Goal: Task Accomplishment & Management: Complete application form

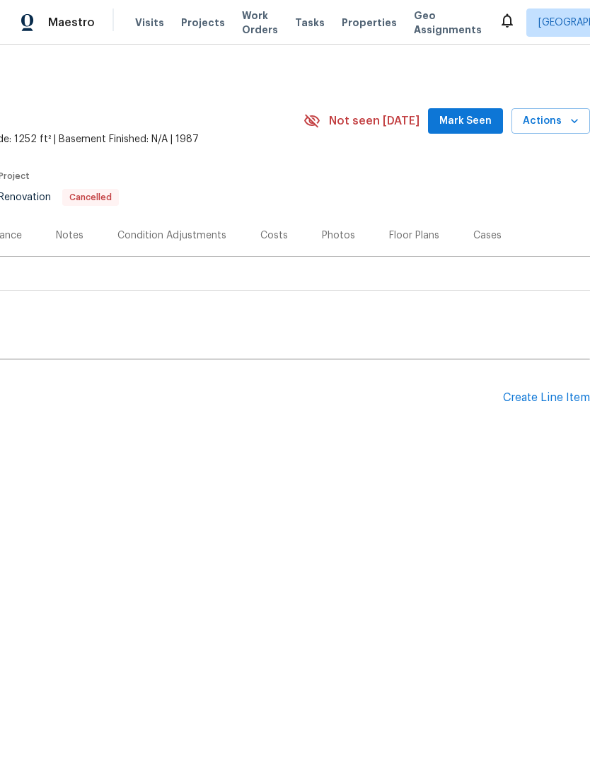
click at [543, 403] on div "Create Line Item" at bounding box center [546, 397] width 87 height 13
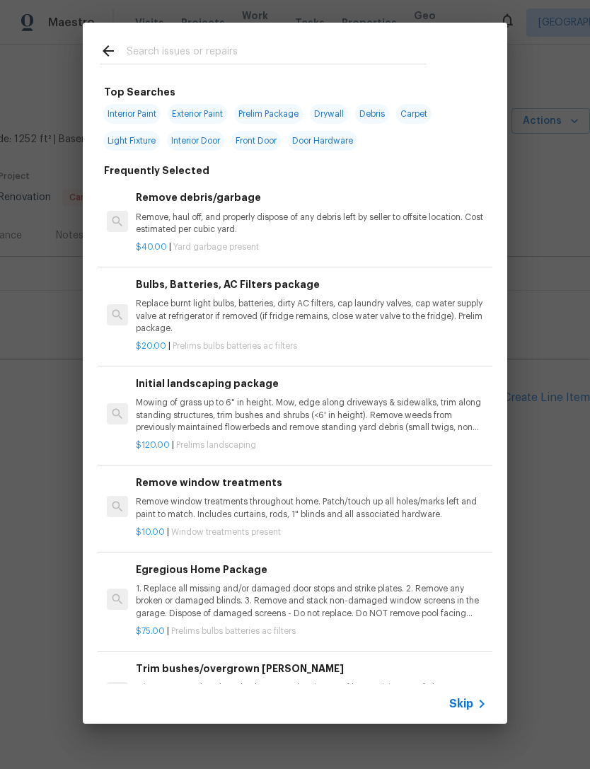
click at [301, 49] on input "text" at bounding box center [277, 52] width 300 height 21
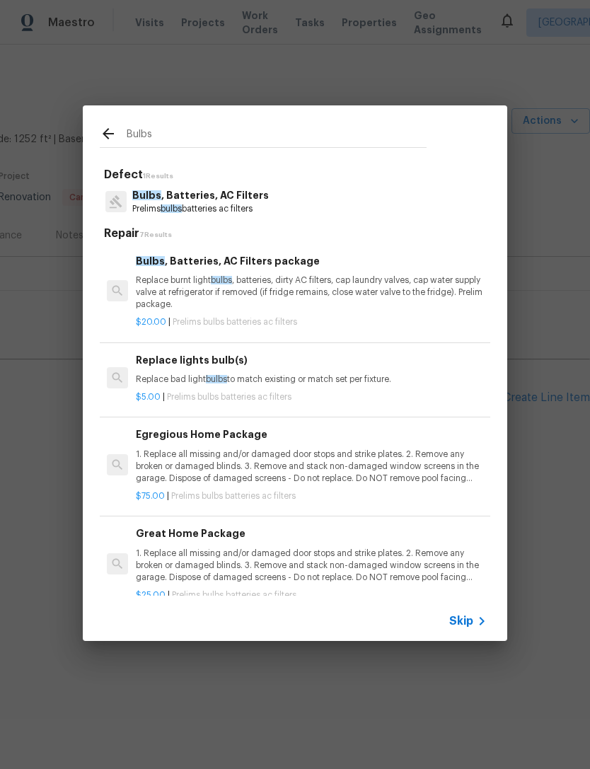
type input "Bulbs"
click at [408, 202] on div "Bulbs , Batteries, AC Filters Prelims bulbs batteries ac filters" at bounding box center [295, 202] width 391 height 38
click at [407, 202] on div "Bulbs , Batteries, AC Filters Prelims bulbs batteries ac filters" at bounding box center [295, 202] width 391 height 38
click at [364, 459] on p "1. Replace all missing and/or damaged door stops and strike plates. 2. Remove a…" at bounding box center [311, 467] width 351 height 36
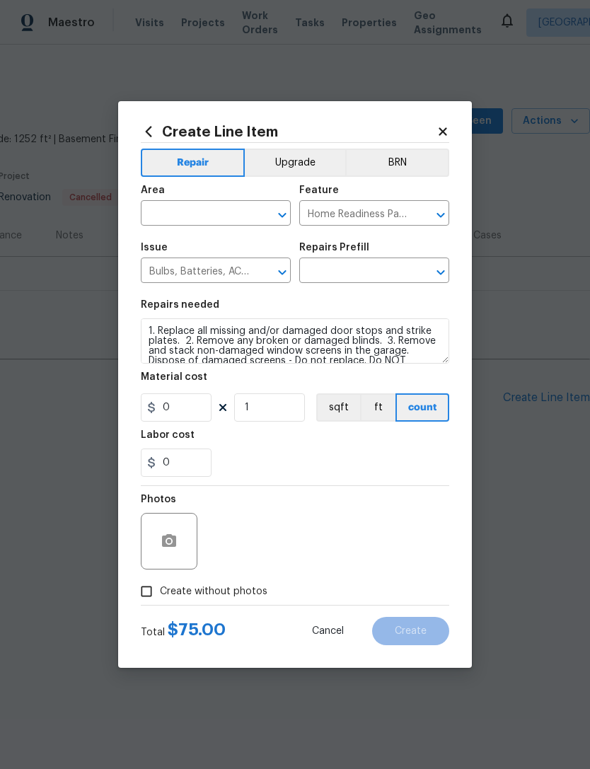
type input "Egregious Home Package $75.00"
type input "75"
click at [207, 212] on input "text" at bounding box center [196, 215] width 110 height 22
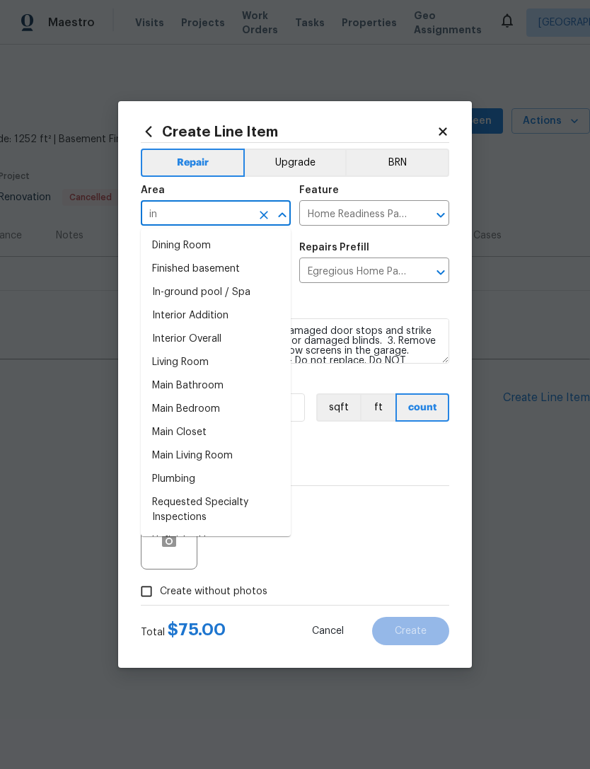
type input "int"
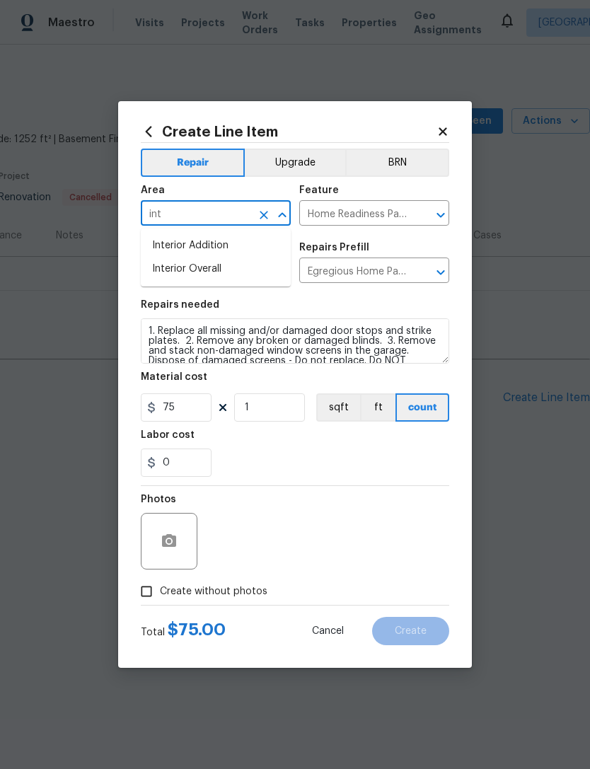
click at [230, 266] on li "Interior Overall" at bounding box center [216, 269] width 150 height 23
type input "Interior Overall"
click at [400, 480] on section "Repairs needed 1. Replace all missing and/or damaged door stops and strike plat…" at bounding box center [295, 389] width 309 height 194
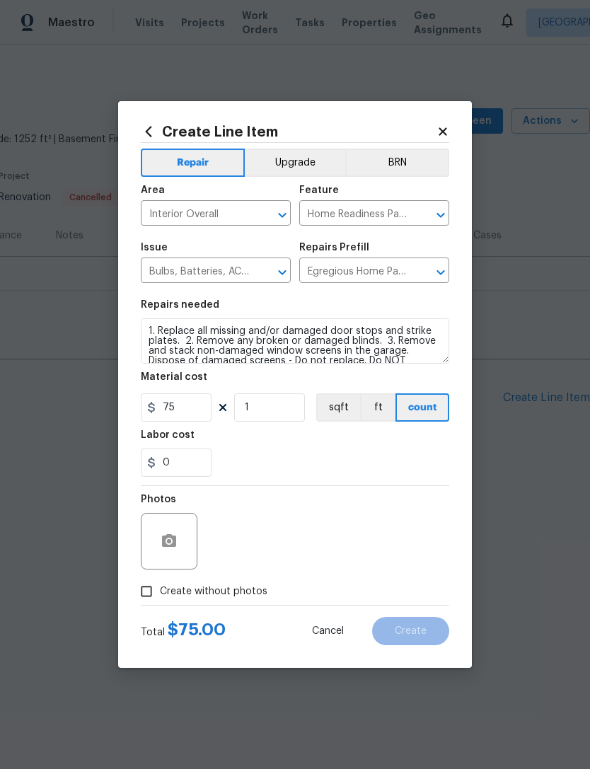
click at [154, 597] on input "Create without photos" at bounding box center [146, 591] width 27 height 27
checkbox input "true"
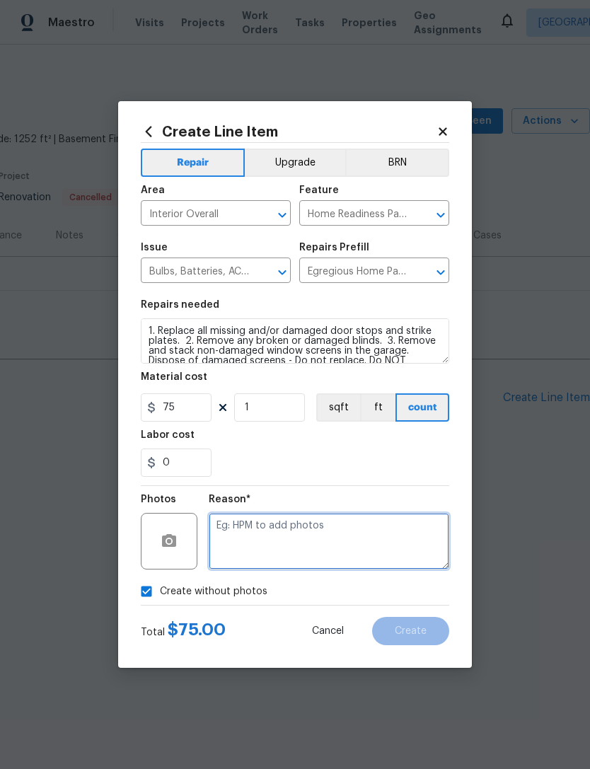
click at [330, 539] on textarea at bounding box center [329, 541] width 241 height 57
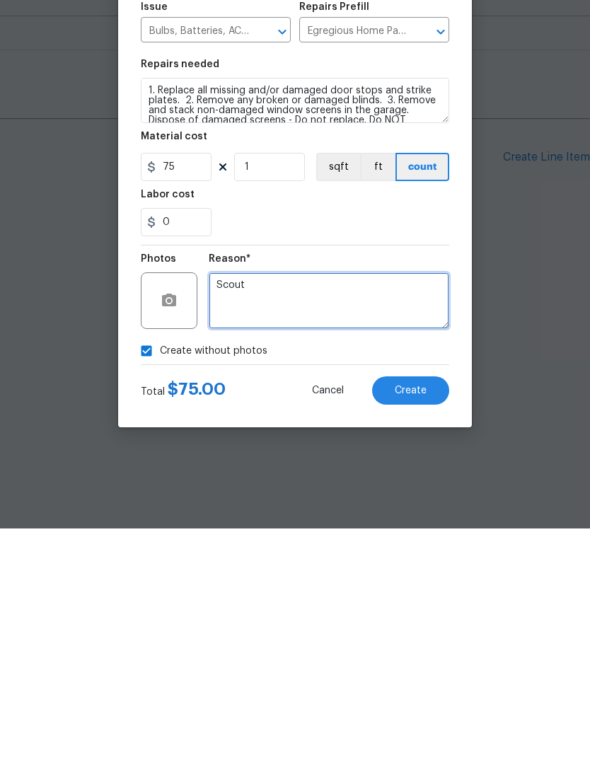
type textarea "Scout"
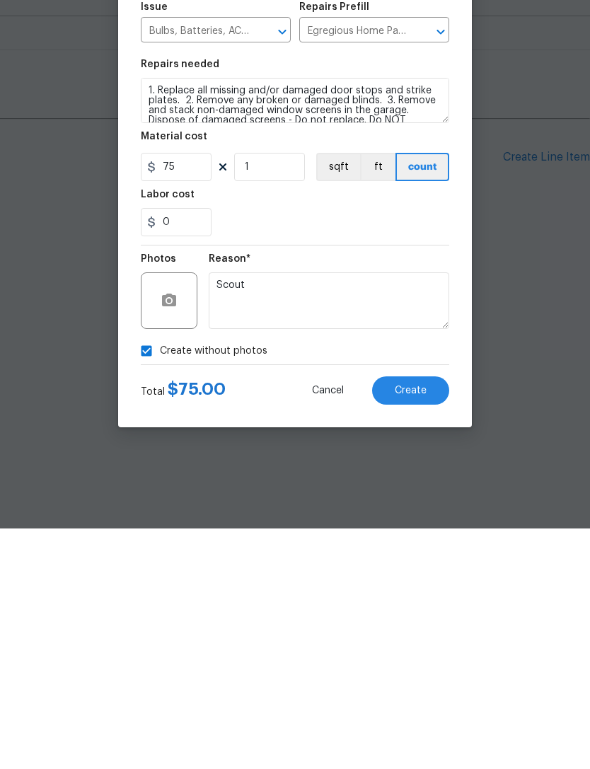
click at [423, 626] on span "Create" at bounding box center [411, 631] width 32 height 11
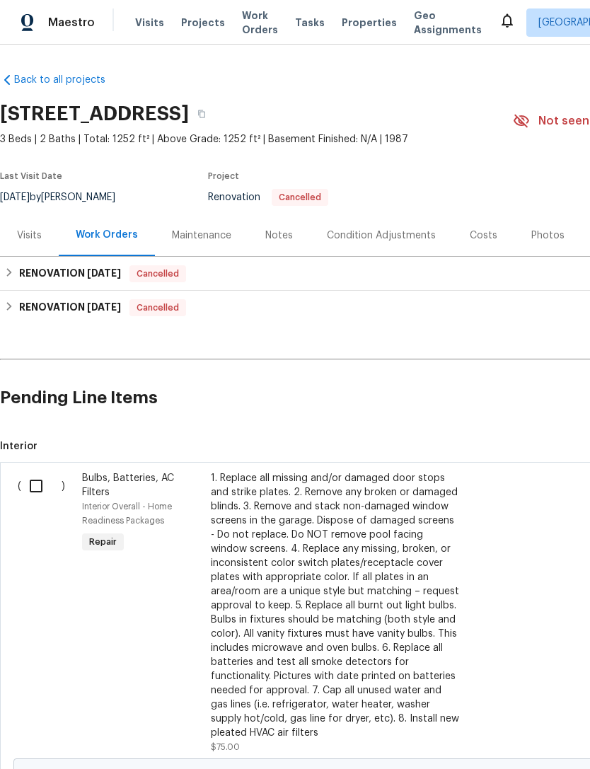
scroll to position [0, 0]
click at [51, 485] on input "checkbox" at bounding box center [41, 486] width 40 height 30
checkbox input "true"
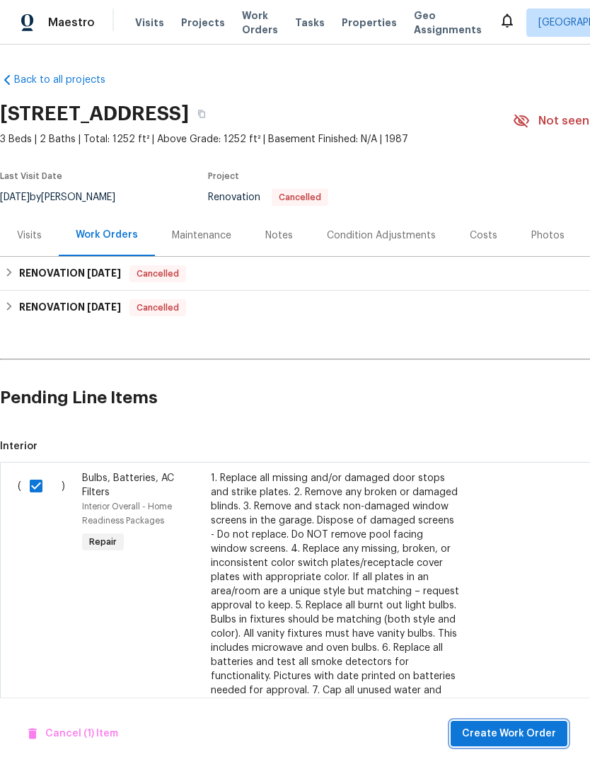
click at [517, 731] on span "Create Work Order" at bounding box center [509, 734] width 94 height 18
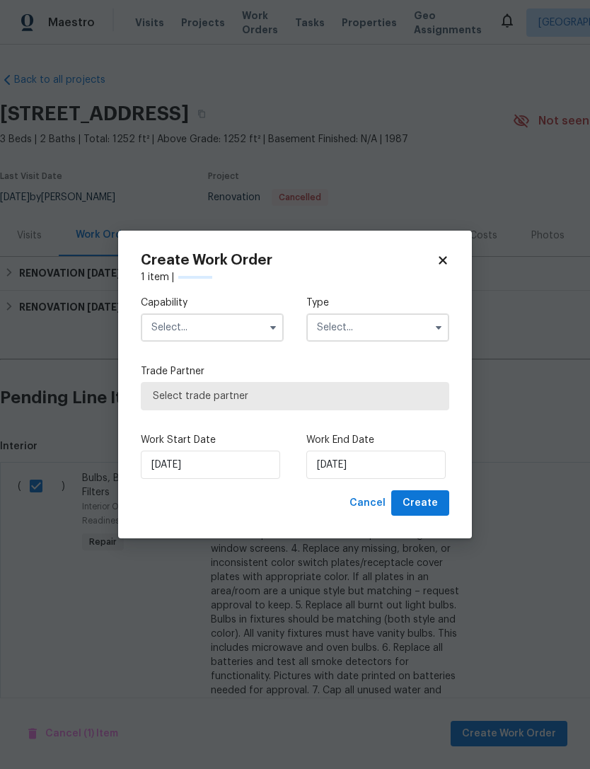
click at [226, 334] on input "text" at bounding box center [212, 327] width 143 height 28
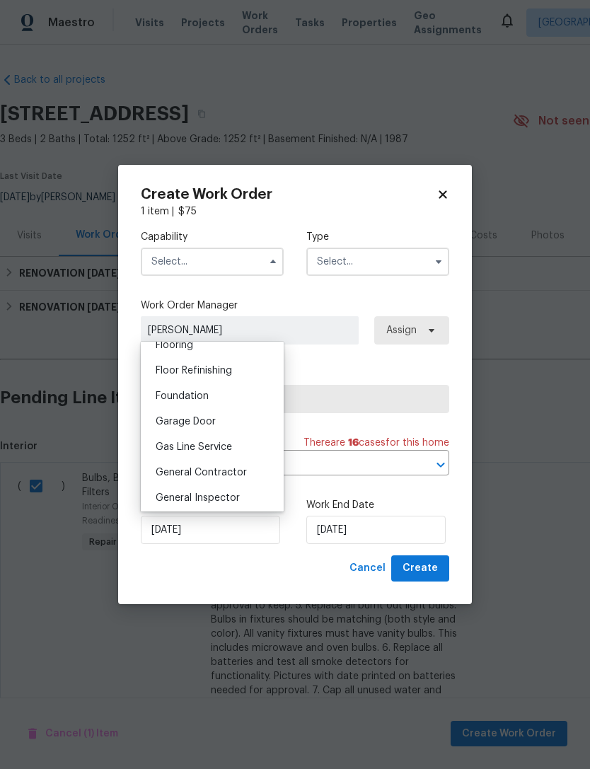
scroll to position [564, 0]
click at [237, 473] on span "General Contractor" at bounding box center [201, 471] width 91 height 10
type input "General Contractor"
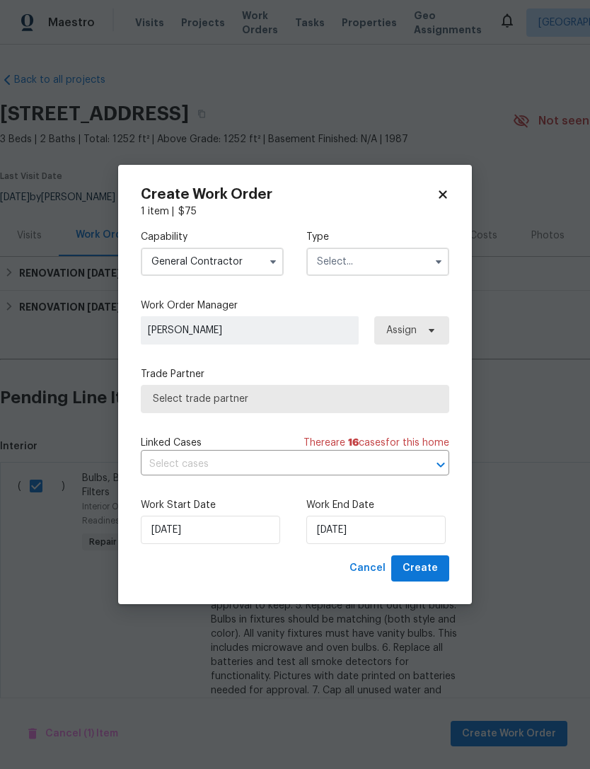
click at [374, 259] on input "text" at bounding box center [377, 262] width 143 height 28
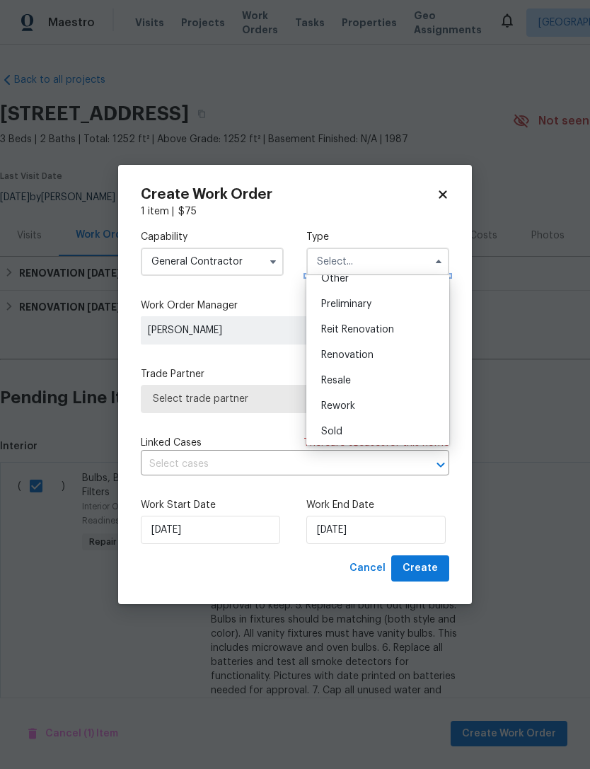
scroll to position [270, 0]
click at [383, 376] on div "Renovation" at bounding box center [378, 378] width 136 height 25
type input "Renovation"
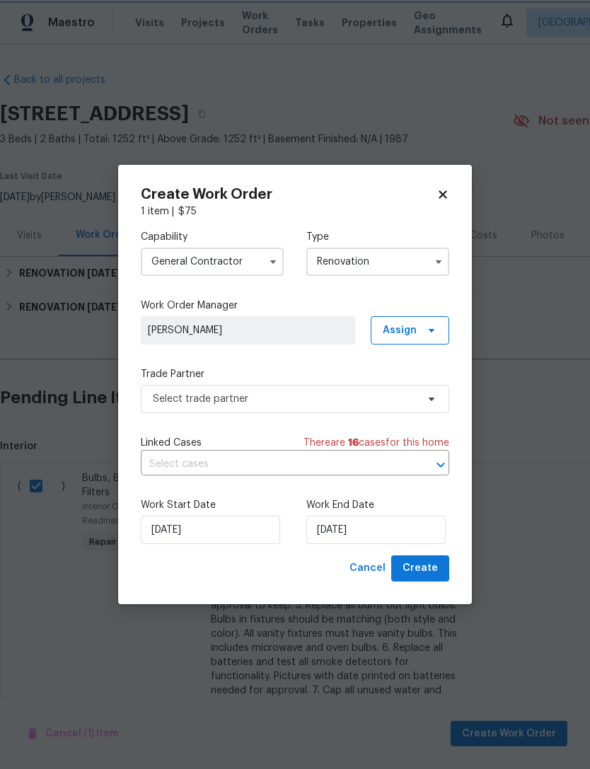
scroll to position [0, 0]
click at [232, 530] on input "[DATE]" at bounding box center [210, 530] width 139 height 28
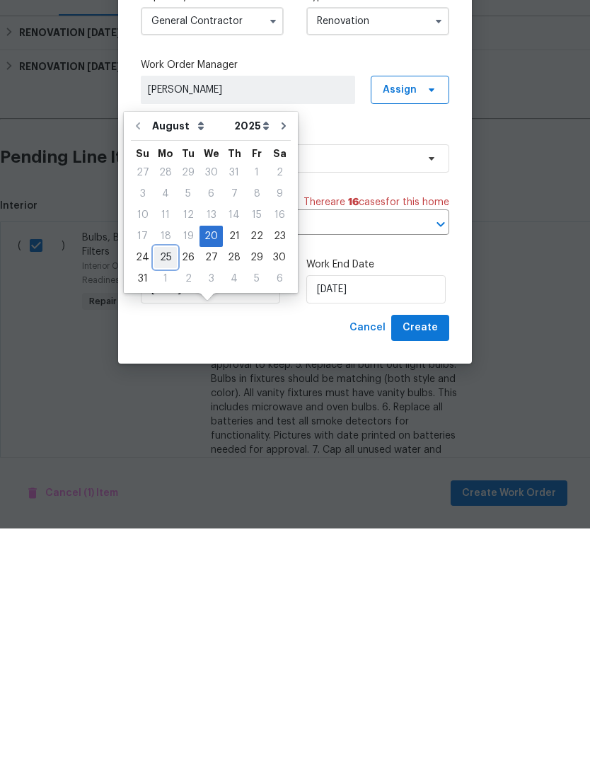
click at [166, 488] on div "25" at bounding box center [165, 498] width 23 height 20
type input "[DATE]"
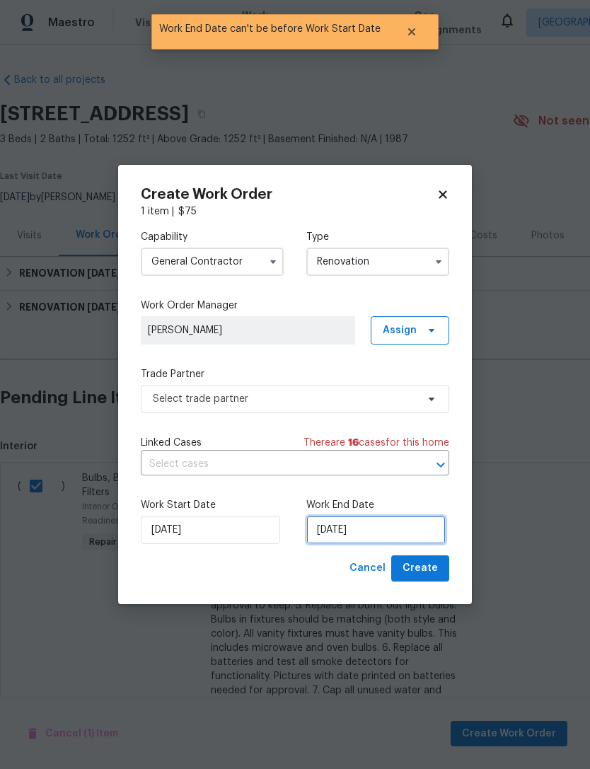
click at [388, 533] on input "[DATE]" at bounding box center [375, 530] width 139 height 28
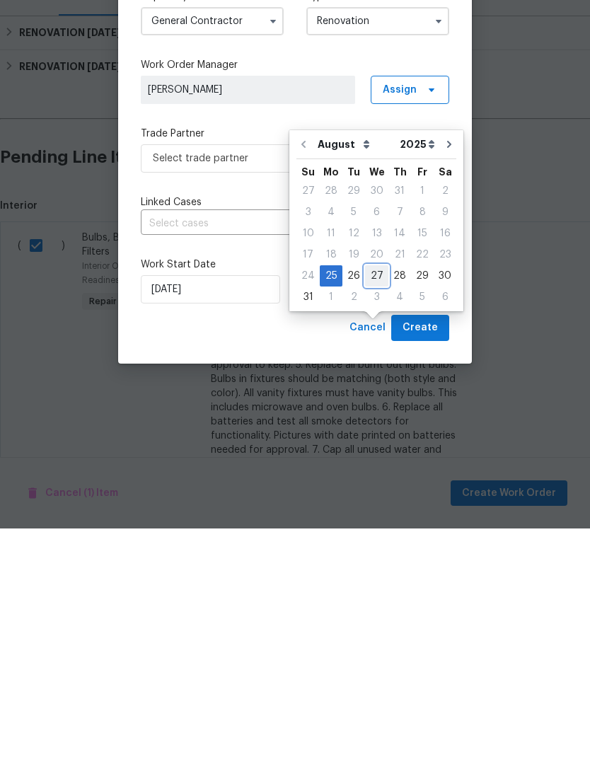
click at [374, 507] on div "27" at bounding box center [376, 517] width 23 height 20
type input "[DATE]"
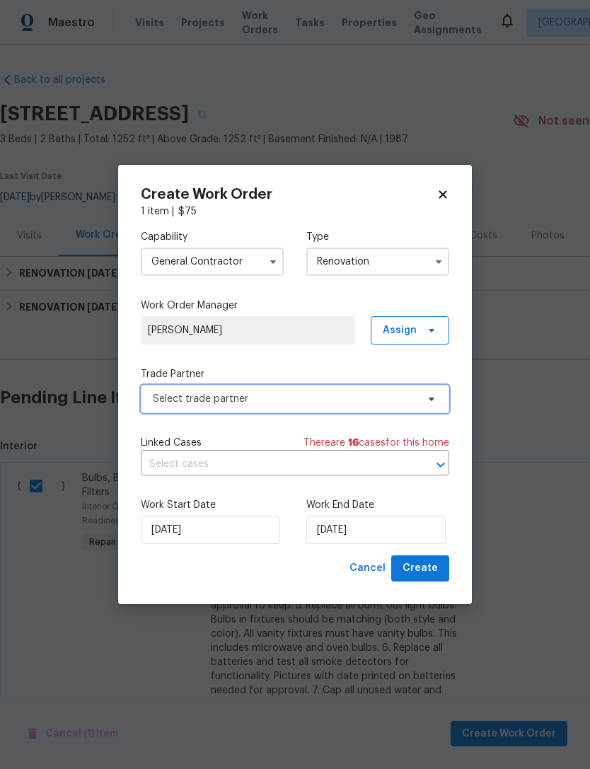
click at [388, 396] on span "Select trade partner" at bounding box center [285, 399] width 264 height 14
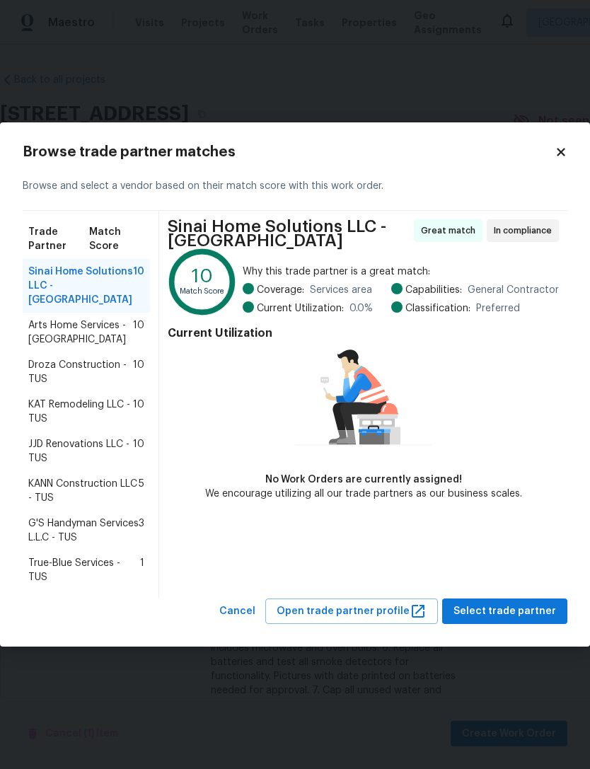
click at [113, 326] on span "Arts Home Services - [GEOGRAPHIC_DATA]" at bounding box center [80, 332] width 105 height 28
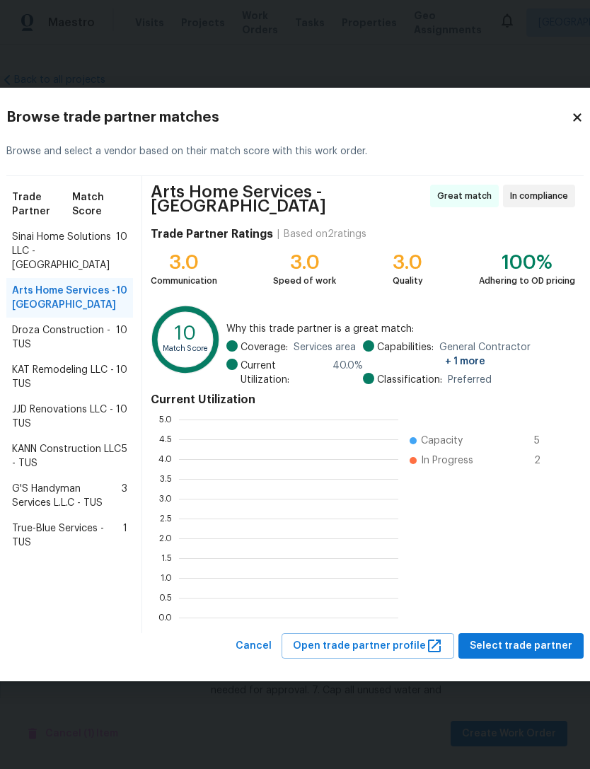
scroll to position [198, 219]
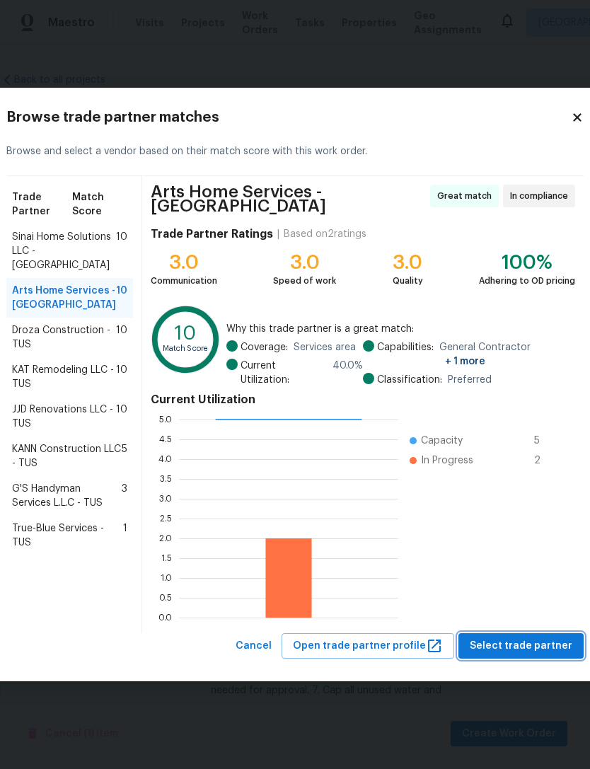
click at [528, 643] on span "Select trade partner" at bounding box center [521, 647] width 103 height 18
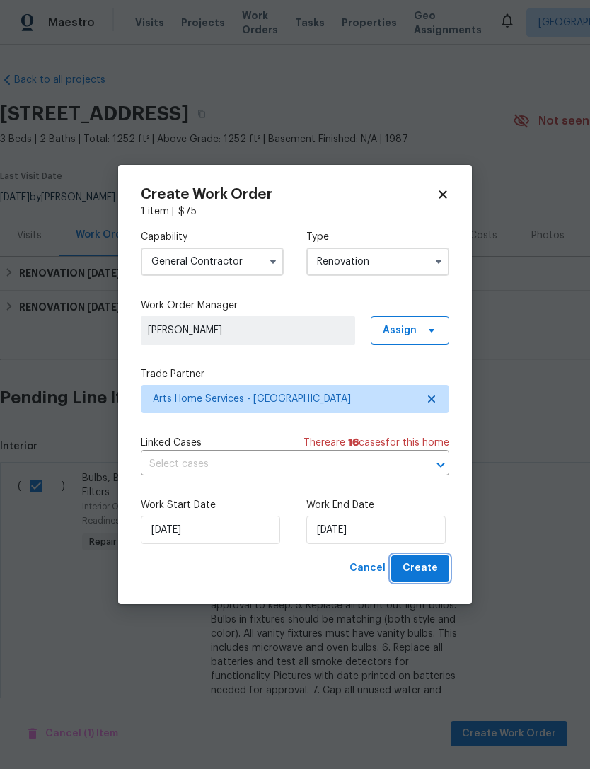
click at [437, 575] on span "Create" at bounding box center [420, 569] width 35 height 18
